Goal: Transaction & Acquisition: Purchase product/service

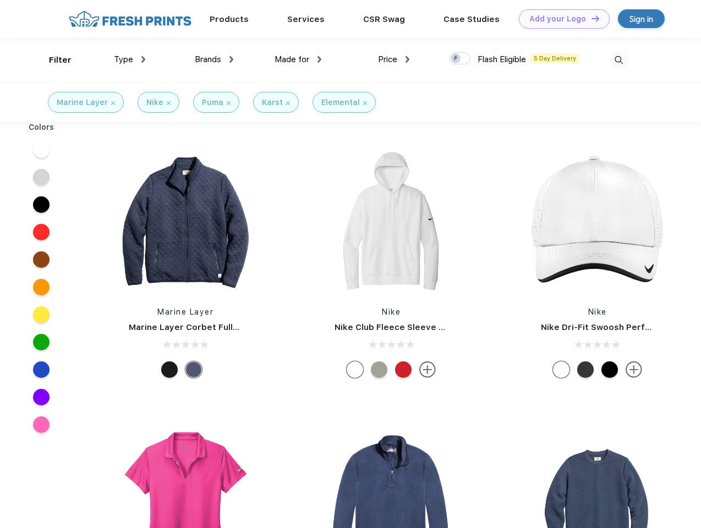
click at [560, 19] on link "Add your Logo Design Tool" at bounding box center [564, 18] width 91 height 19
click at [0, 0] on div "Design Tool" at bounding box center [0, 0] width 0 height 0
click at [590, 18] on link "Add your Logo Design Tool" at bounding box center [564, 18] width 91 height 19
click at [53, 60] on div "Filter" at bounding box center [60, 60] width 23 height 13
click at [130, 59] on span "Type" at bounding box center [123, 59] width 19 height 10
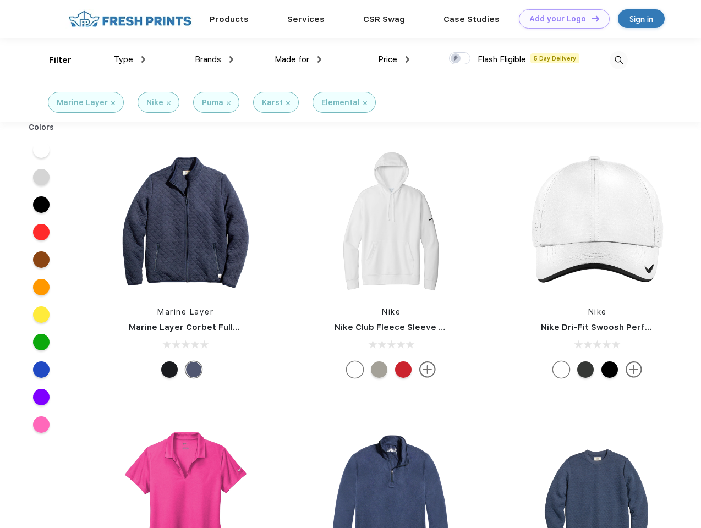
click at [214, 59] on span "Brands" at bounding box center [208, 59] width 26 height 10
click at [298, 59] on span "Made for" at bounding box center [291, 59] width 35 height 10
click at [394, 59] on span "Price" at bounding box center [387, 59] width 19 height 10
click at [460, 59] on div at bounding box center [459, 58] width 21 height 12
click at [456, 59] on input "checkbox" at bounding box center [452, 55] width 7 height 7
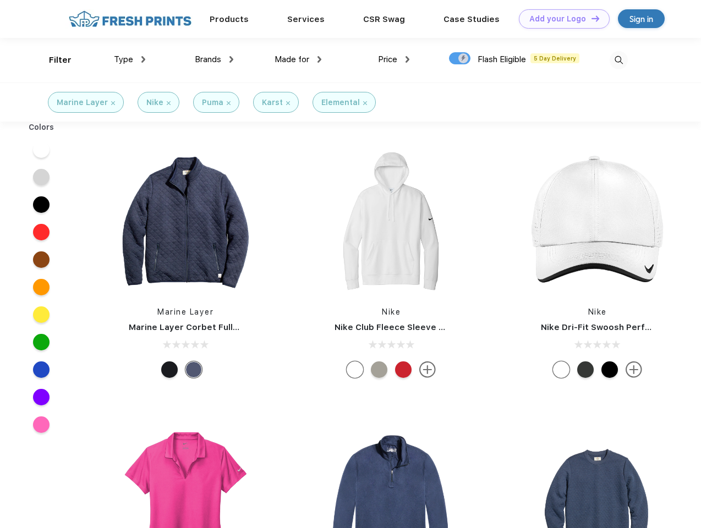
click at [618, 60] on img at bounding box center [618, 60] width 18 height 18
